Goal: Information Seeking & Learning: Learn about a topic

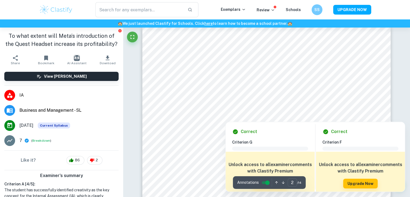
scroll to position [404, 0]
